Goal: Check status: Check status

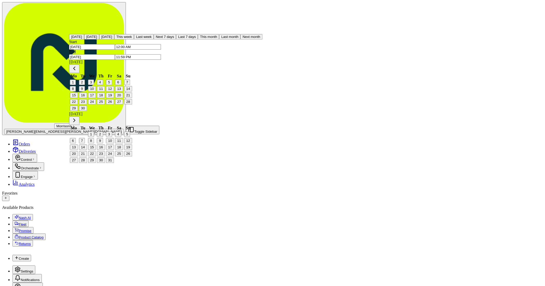
click at [87, 104] on button "23" at bounding box center [83, 101] width 8 height 5
type input "[DATE]"
click at [87, 104] on button "23" at bounding box center [83, 101] width 8 height 5
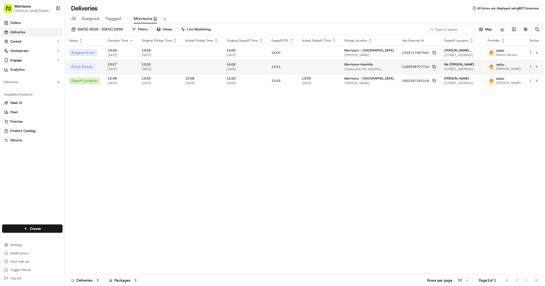
click at [308, 67] on div at bounding box center [319, 66] width 34 height 1
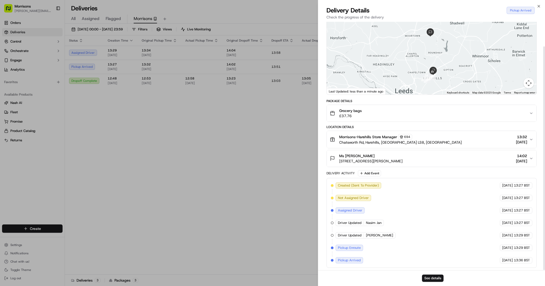
scroll to position [27, 0]
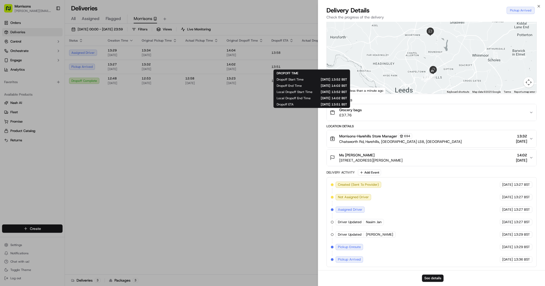
click at [477, 75] on div at bounding box center [432, 54] width 210 height 77
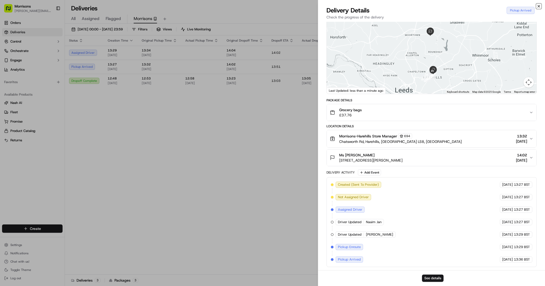
click at [540, 5] on icon "button" at bounding box center [539, 6] width 4 height 4
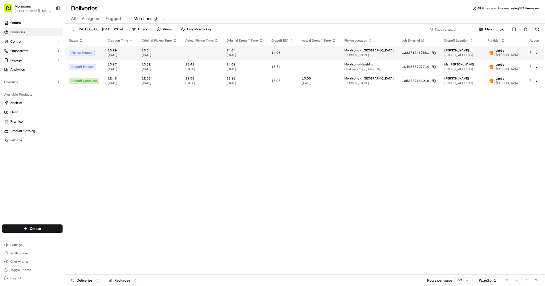
click at [360, 52] on span "Morrisons - [GEOGRAPHIC_DATA]" at bounding box center [369, 50] width 49 height 4
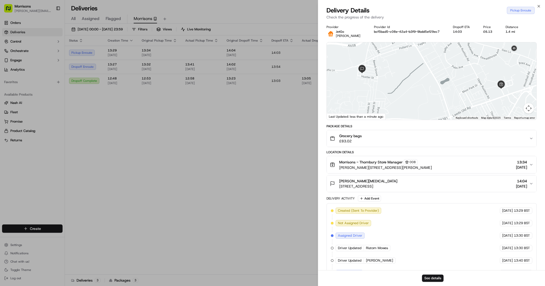
click at [431, 97] on div at bounding box center [432, 80] width 210 height 77
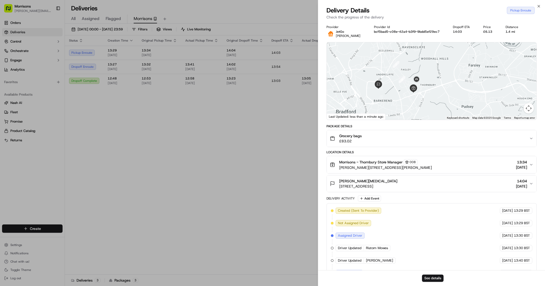
drag, startPoint x: 420, startPoint y: 100, endPoint x: 390, endPoint y: 99, distance: 29.6
click at [390, 99] on div at bounding box center [432, 80] width 210 height 77
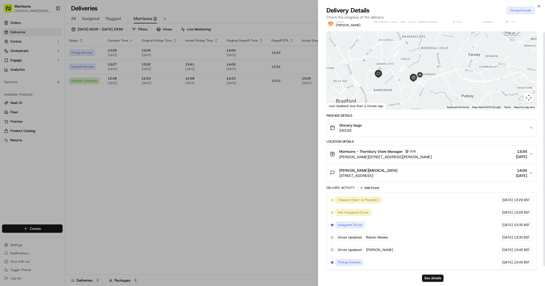
scroll to position [15, 0]
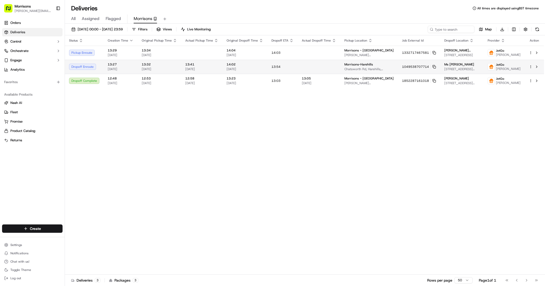
click at [445, 66] on span "Ms Claire Wood" at bounding box center [460, 64] width 30 height 4
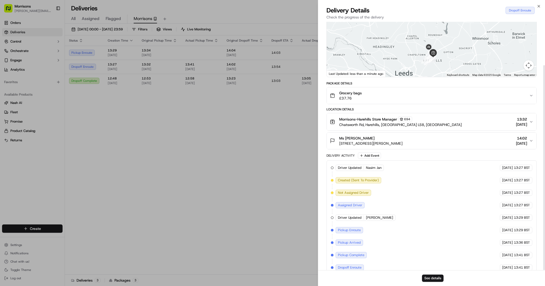
scroll to position [52, 0]
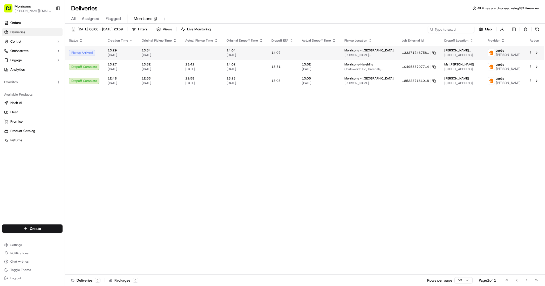
click at [313, 53] on div at bounding box center [319, 52] width 34 height 1
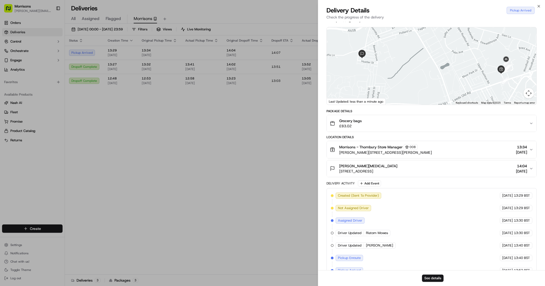
scroll to position [27, 0]
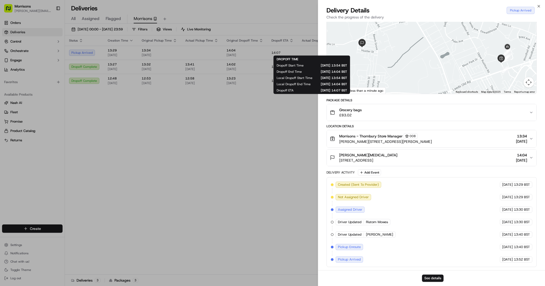
click at [424, 64] on div at bounding box center [432, 54] width 210 height 77
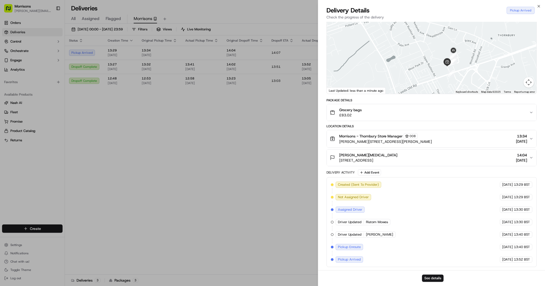
drag, startPoint x: 428, startPoint y: 68, endPoint x: 371, endPoint y: 72, distance: 56.2
click at [371, 72] on div at bounding box center [432, 54] width 210 height 77
click at [430, 277] on button "See details" at bounding box center [433, 278] width 22 height 7
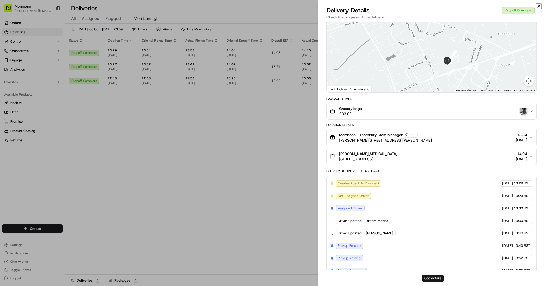
click at [539, 7] on icon "button" at bounding box center [539, 6] width 4 height 4
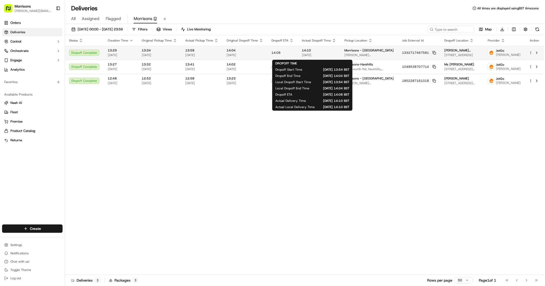
click at [328, 52] on span "14:10" at bounding box center [319, 50] width 34 height 4
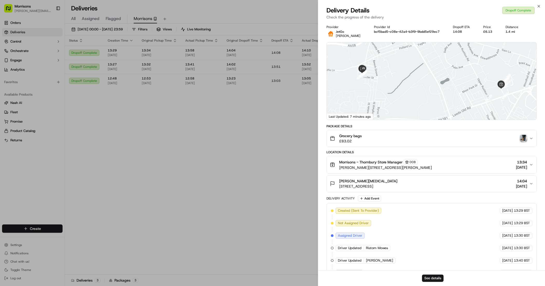
click at [525, 138] on img "button" at bounding box center [523, 138] width 7 height 7
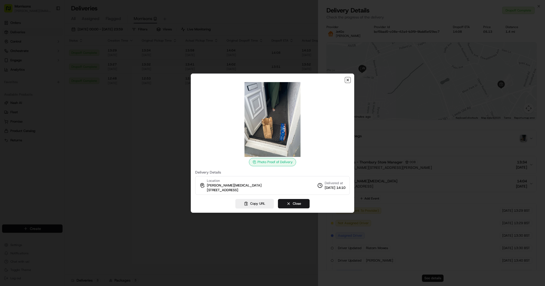
click at [348, 80] on icon "button" at bounding box center [348, 80] width 2 height 2
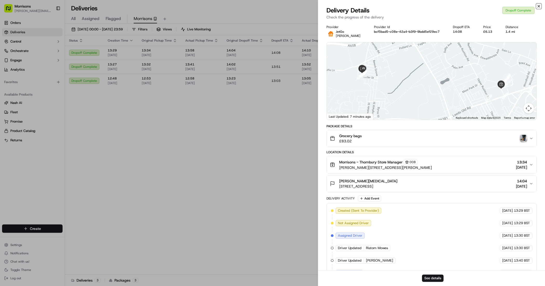
click at [538, 7] on icon "button" at bounding box center [539, 6] width 4 height 4
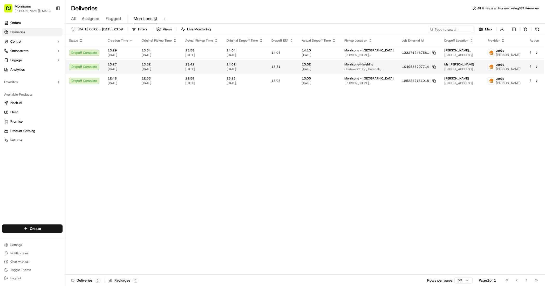
click at [248, 71] on span "[DATE]" at bounding box center [245, 69] width 37 height 4
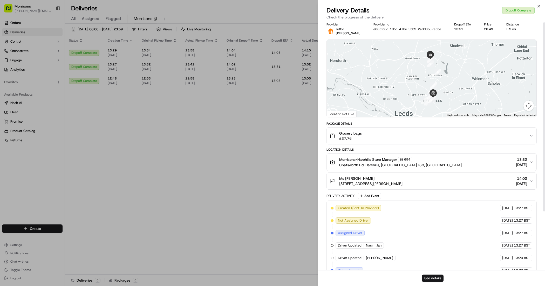
scroll to position [0, 0]
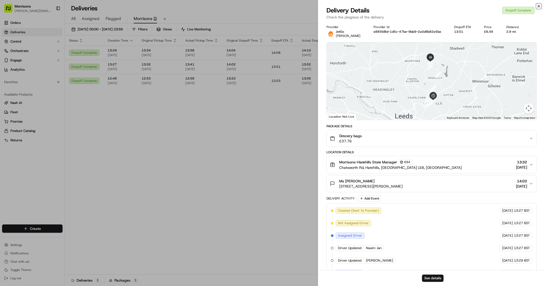
click at [541, 7] on icon "button" at bounding box center [539, 6] width 4 height 4
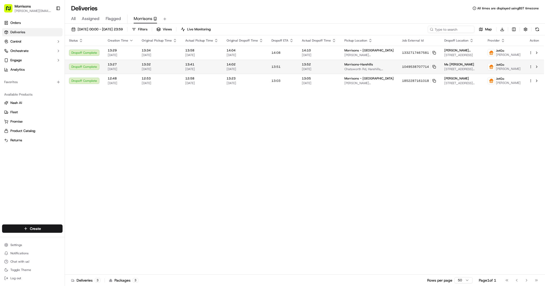
click at [461, 66] on div "Ms Claire Wood" at bounding box center [462, 64] width 35 height 4
click at [504, 71] on span "Pegah Pirmoradian" at bounding box center [508, 69] width 25 height 4
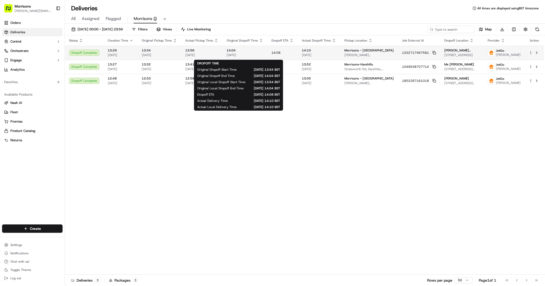
click at [256, 52] on span "14:04" at bounding box center [245, 50] width 37 height 4
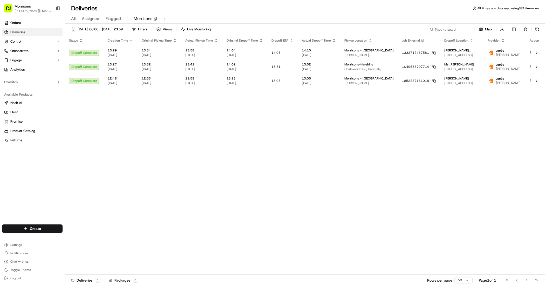
click at [249, 66] on span "14:02" at bounding box center [245, 64] width 37 height 4
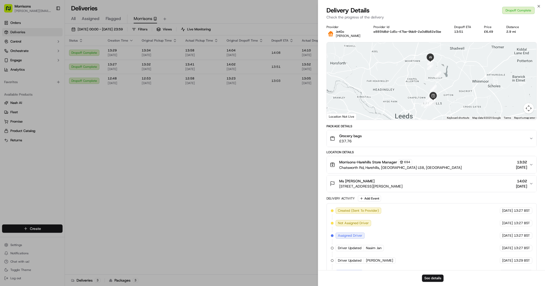
click at [531, 138] on icon "button" at bounding box center [532, 138] width 2 height 1
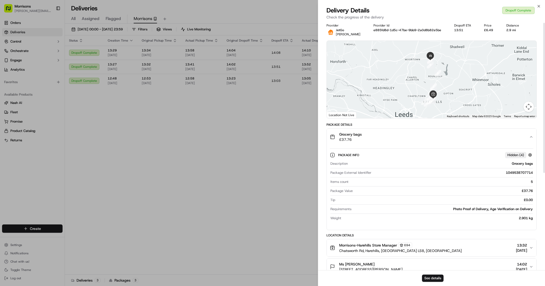
scroll to position [0, 0]
click at [539, 7] on icon "button" at bounding box center [539, 6] width 4 height 4
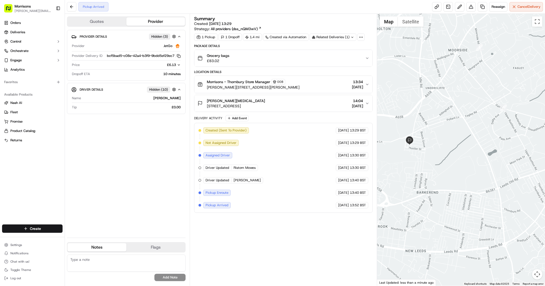
drag, startPoint x: 500, startPoint y: 165, endPoint x: 517, endPoint y: 168, distance: 17.3
click at [517, 168] on div at bounding box center [461, 150] width 168 height 272
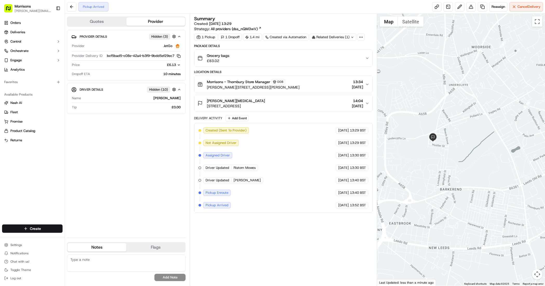
drag, startPoint x: 410, startPoint y: 162, endPoint x: 434, endPoint y: 159, distance: 24.1
click at [434, 159] on div at bounding box center [461, 150] width 168 height 272
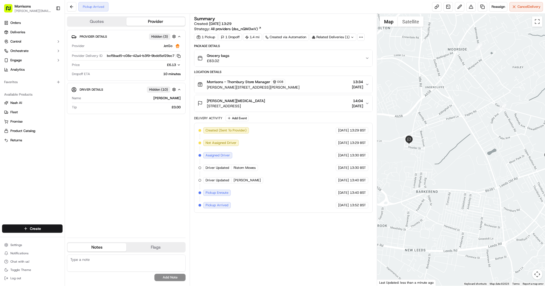
drag, startPoint x: 490, startPoint y: 148, endPoint x: 465, endPoint y: 151, distance: 25.4
click at [465, 151] on div at bounding box center [461, 150] width 168 height 272
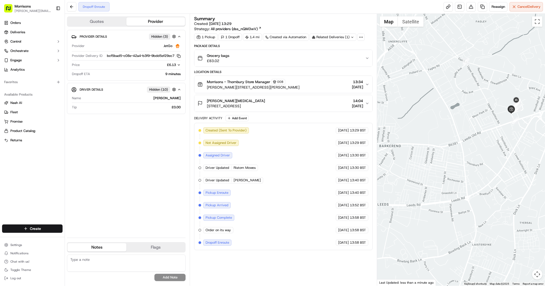
drag, startPoint x: 521, startPoint y: 189, endPoint x: 483, endPoint y: 142, distance: 60.1
click at [483, 142] on div at bounding box center [461, 150] width 168 height 272
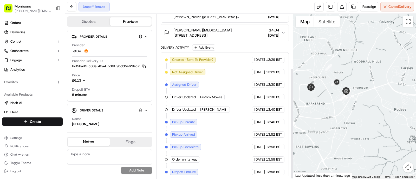
scroll to position [81, 0]
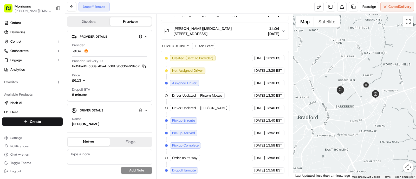
drag, startPoint x: 347, startPoint y: 126, endPoint x: 377, endPoint y: 130, distance: 30.1
click at [377, 130] on div at bounding box center [354, 96] width 123 height 165
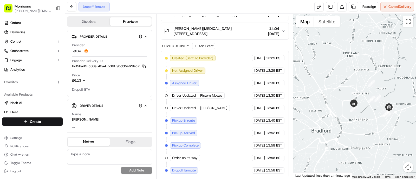
drag, startPoint x: 322, startPoint y: 108, endPoint x: 313, endPoint y: 120, distance: 14.3
click at [313, 120] on div at bounding box center [354, 96] width 123 height 165
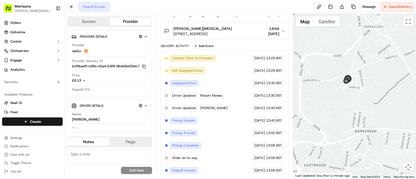
drag, startPoint x: 307, startPoint y: 82, endPoint x: 365, endPoint y: 112, distance: 65.6
click at [365, 112] on div at bounding box center [354, 96] width 123 height 165
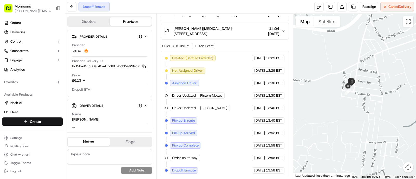
drag, startPoint x: 356, startPoint y: 92, endPoint x: 360, endPoint y: 111, distance: 19.3
click at [360, 111] on div at bounding box center [354, 96] width 123 height 165
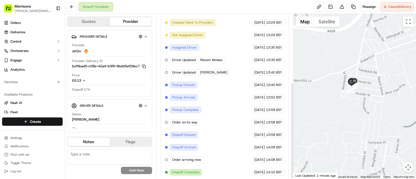
scroll to position [118, 0]
